Goal: Check status: Check status

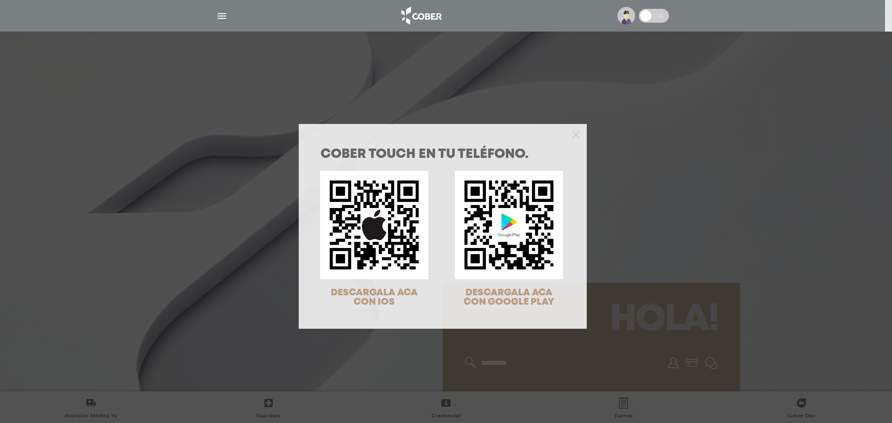
click at [767, 174] on div "COBER TOUCH en tu teléfono. DESCARGALA ACA CON IOS DESCARGALA ACA CON GOOGLE PL…" at bounding box center [446, 211] width 892 height 423
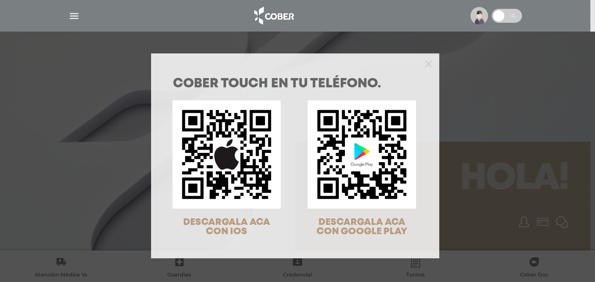
click at [506, 120] on div "COBER TOUCH en tu teléfono. DESCARGALA ACA CON IOS DESCARGALA ACA CON GOOGLE PL…" at bounding box center [297, 141] width 595 height 282
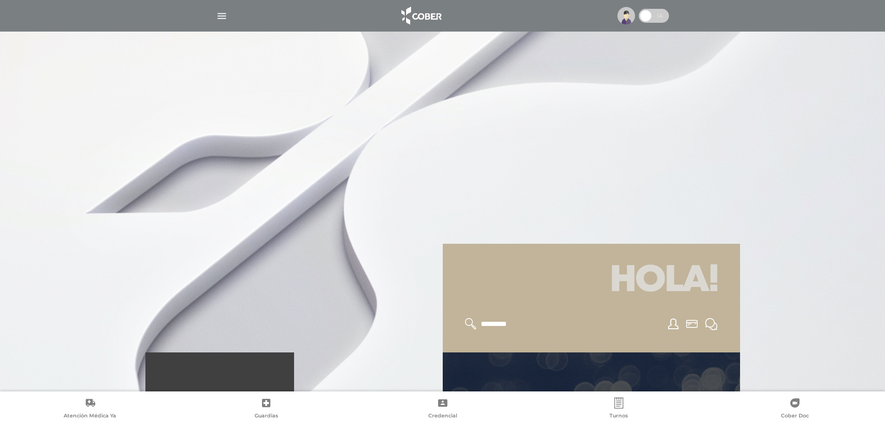
scroll to position [93, 0]
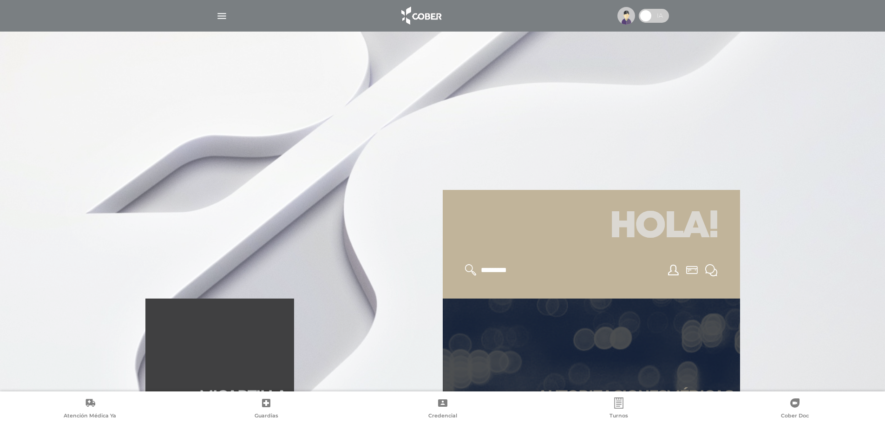
click at [594, 282] on link "Autori zaciones médicas" at bounding box center [591, 355] width 297 height 112
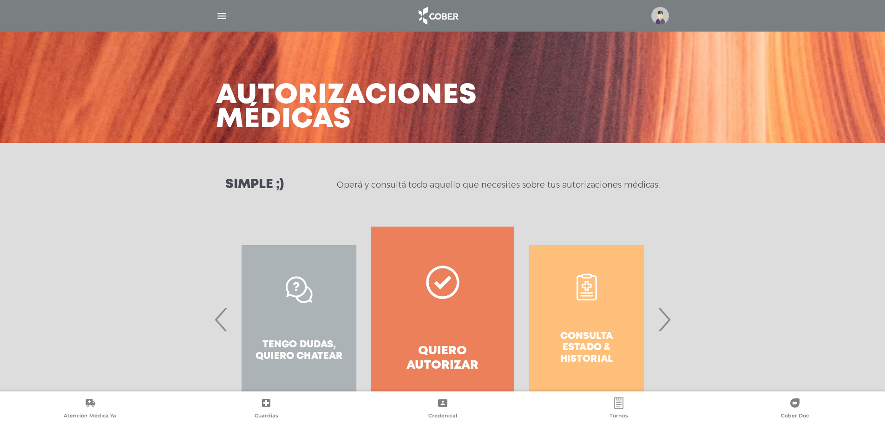
click at [654, 327] on div "Consulta estado & historial" at bounding box center [587, 320] width 144 height 186
click at [658, 328] on div "Consulta estado & historial" at bounding box center [587, 320] width 144 height 186
click at [664, 328] on span "›" at bounding box center [664, 320] width 18 height 50
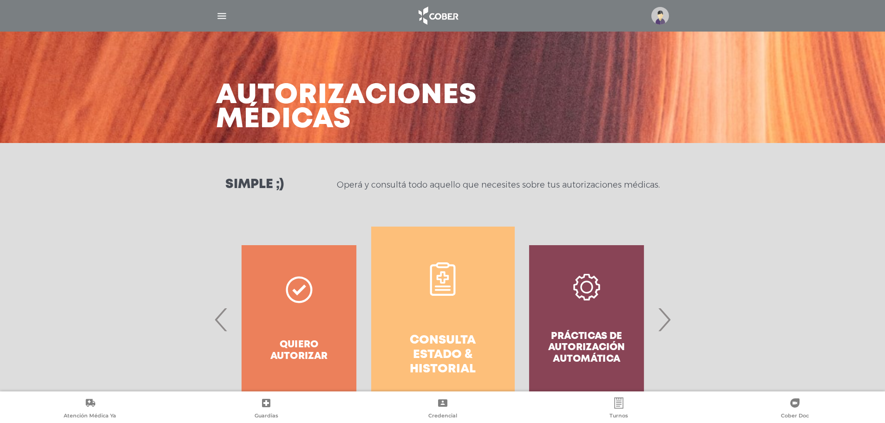
click at [507, 323] on link "Consulta estado & historial" at bounding box center [443, 320] width 144 height 186
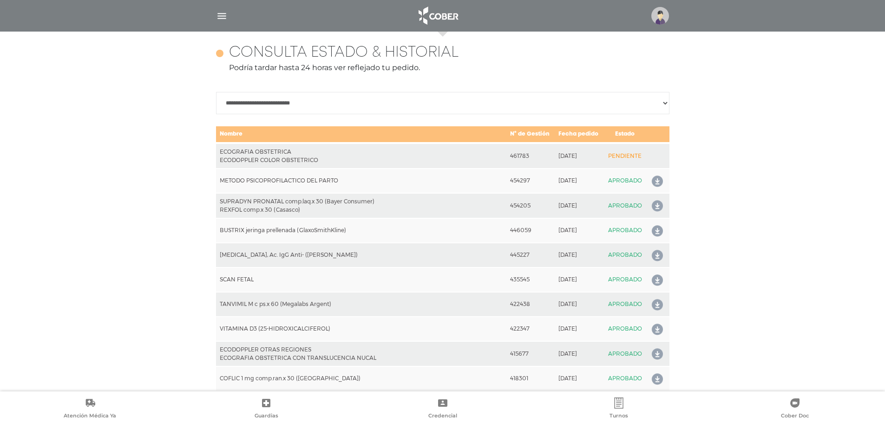
scroll to position [413, 0]
